Goal: Find specific page/section: Find specific page/section

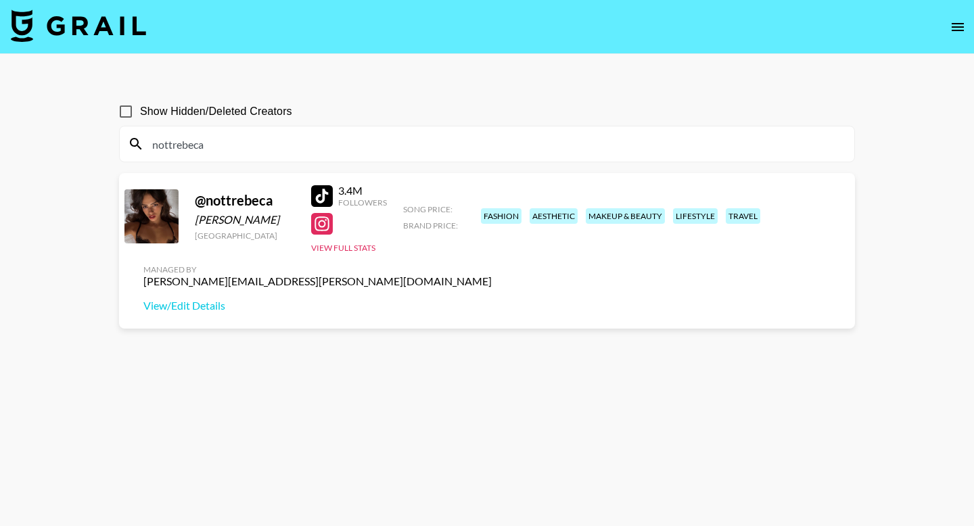
click at [954, 26] on icon "open drawer" at bounding box center [957, 27] width 12 height 8
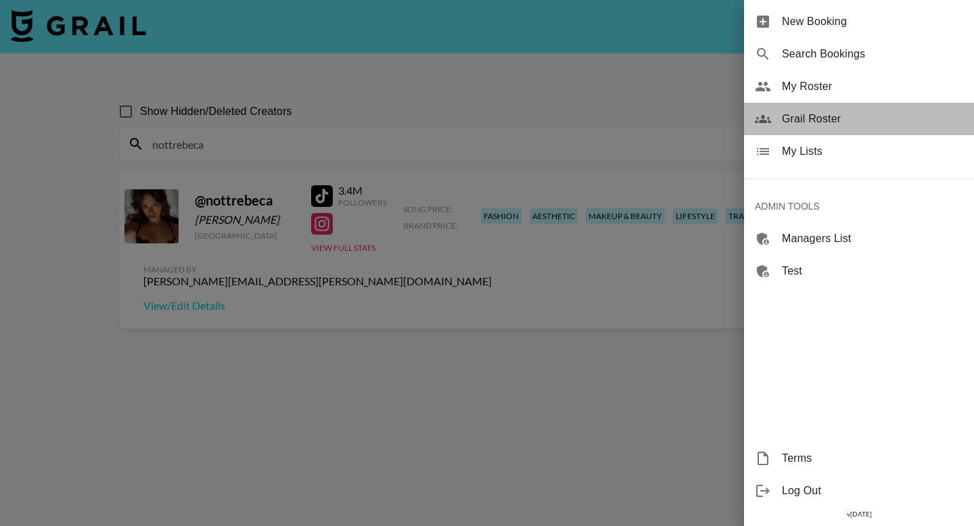
click at [790, 121] on span "Grail Roster" at bounding box center [872, 119] width 181 height 16
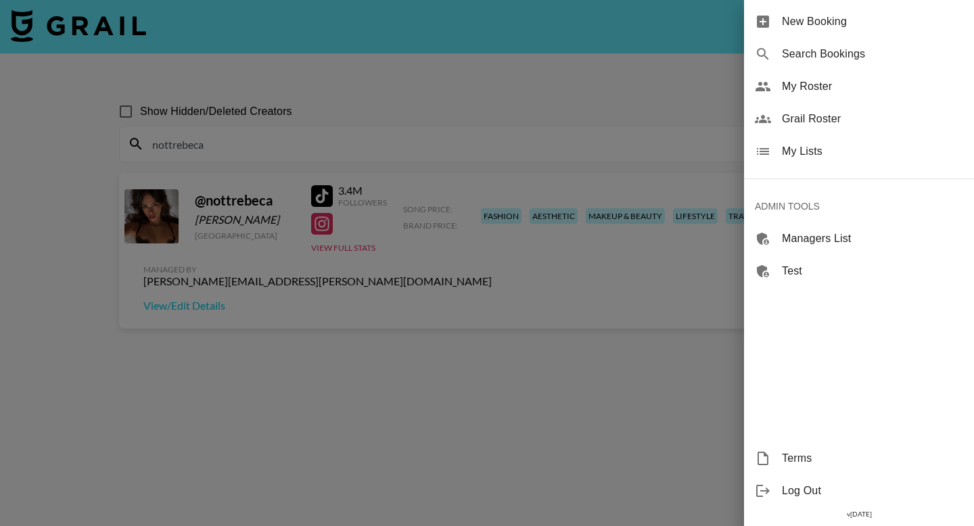
click at [786, 120] on span "Grail Roster" at bounding box center [872, 119] width 181 height 16
click at [690, 128] on div at bounding box center [487, 263] width 974 height 526
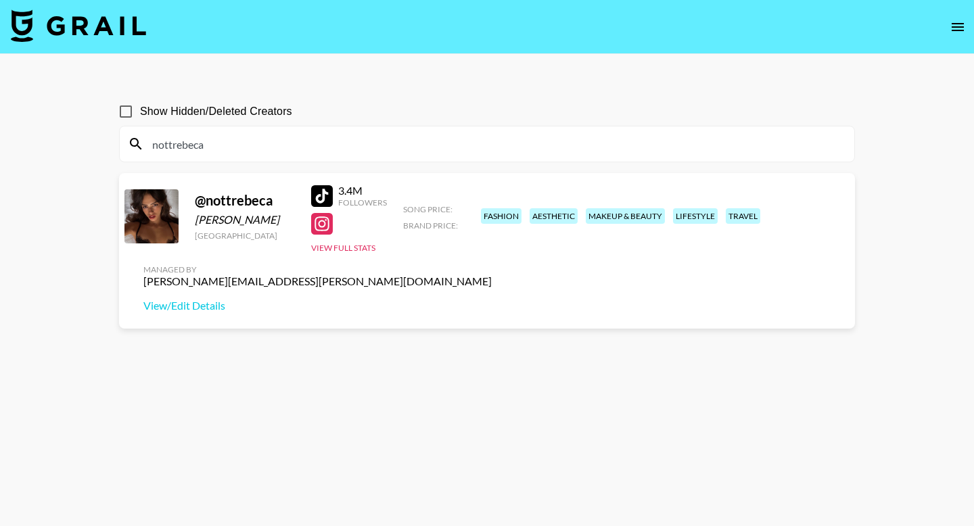
click at [252, 140] on input "nottrebeca" at bounding box center [495, 144] width 702 height 22
paste input "k0nani"
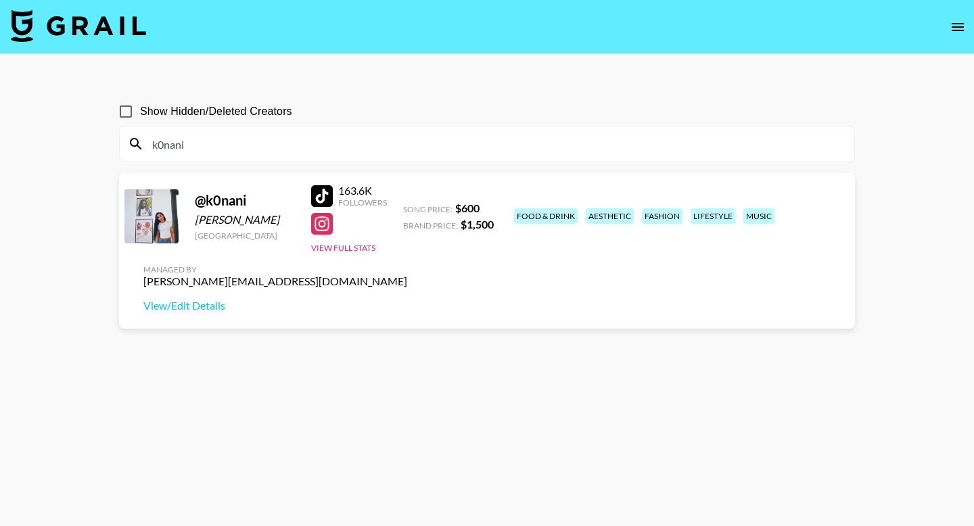
click at [249, 144] on input "k0nani" at bounding box center [495, 144] width 702 height 22
paste input "missmommy"
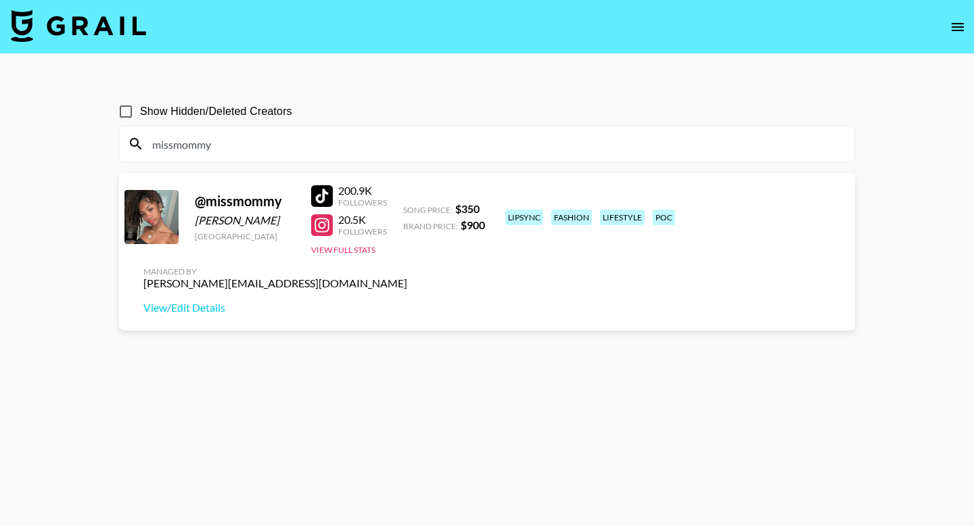
click at [287, 145] on input "missmommy" at bounding box center [495, 144] width 702 height 22
paste input "rockstarluhq"
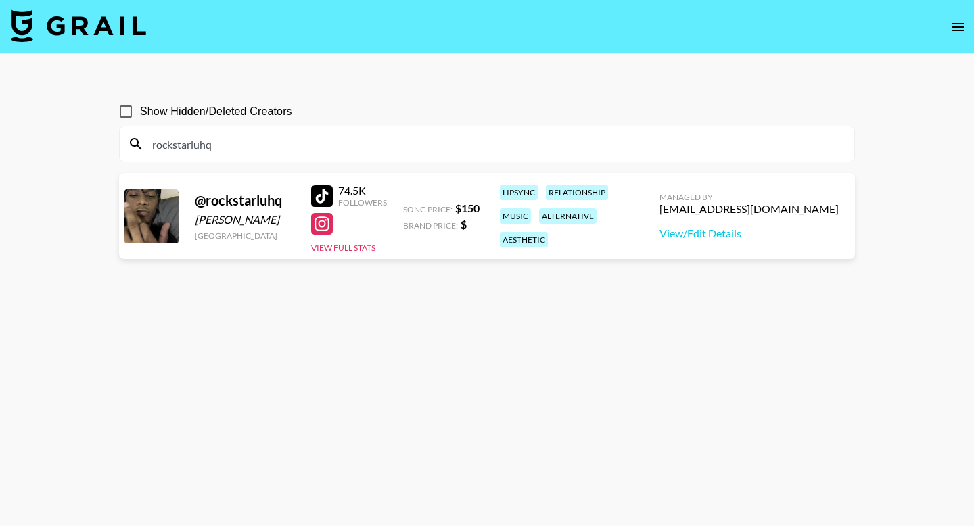
type input "rockstarluhq"
click at [67, 16] on img at bounding box center [78, 25] width 135 height 32
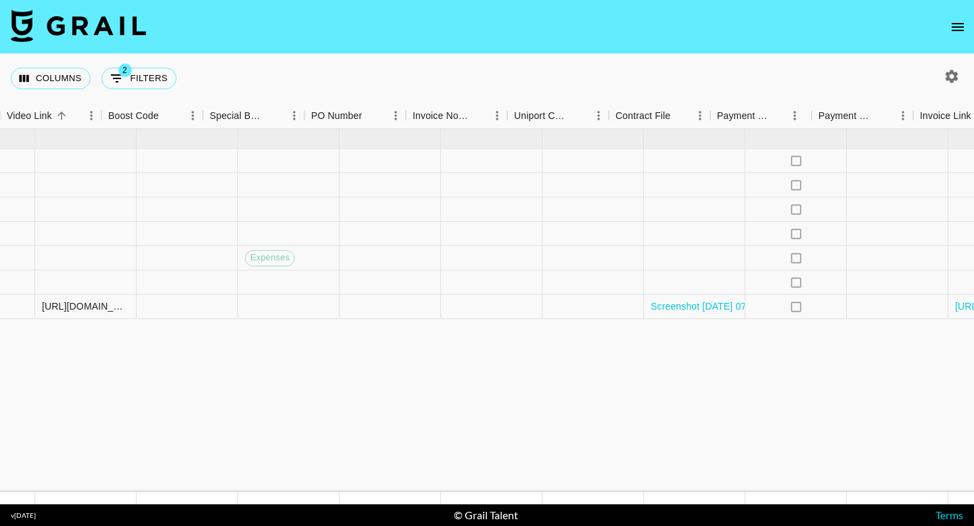
scroll to position [0, 1677]
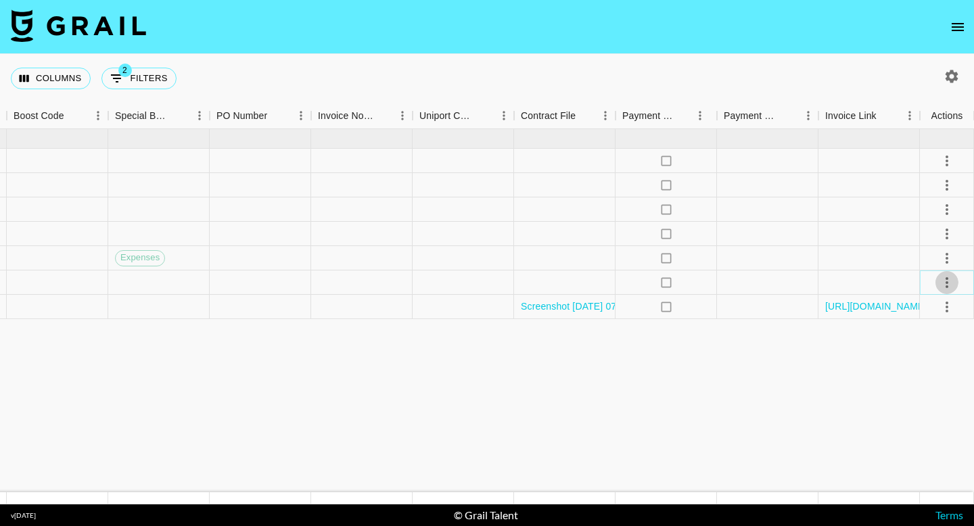
click at [942, 283] on icon "select merge strategy" at bounding box center [946, 282] width 16 height 16
click at [919, 319] on li "Confirm" at bounding box center [930, 312] width 88 height 24
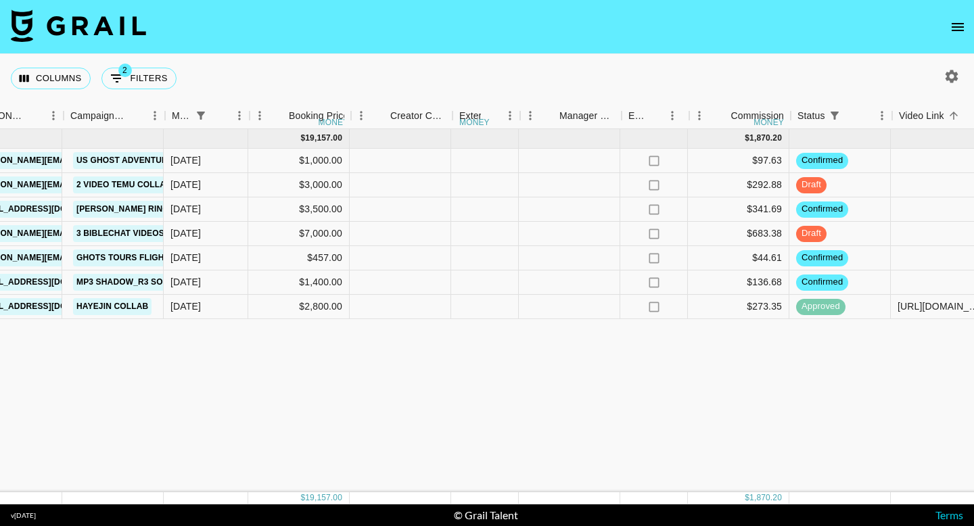
scroll to position [0, 690]
